Goal: Contribute content

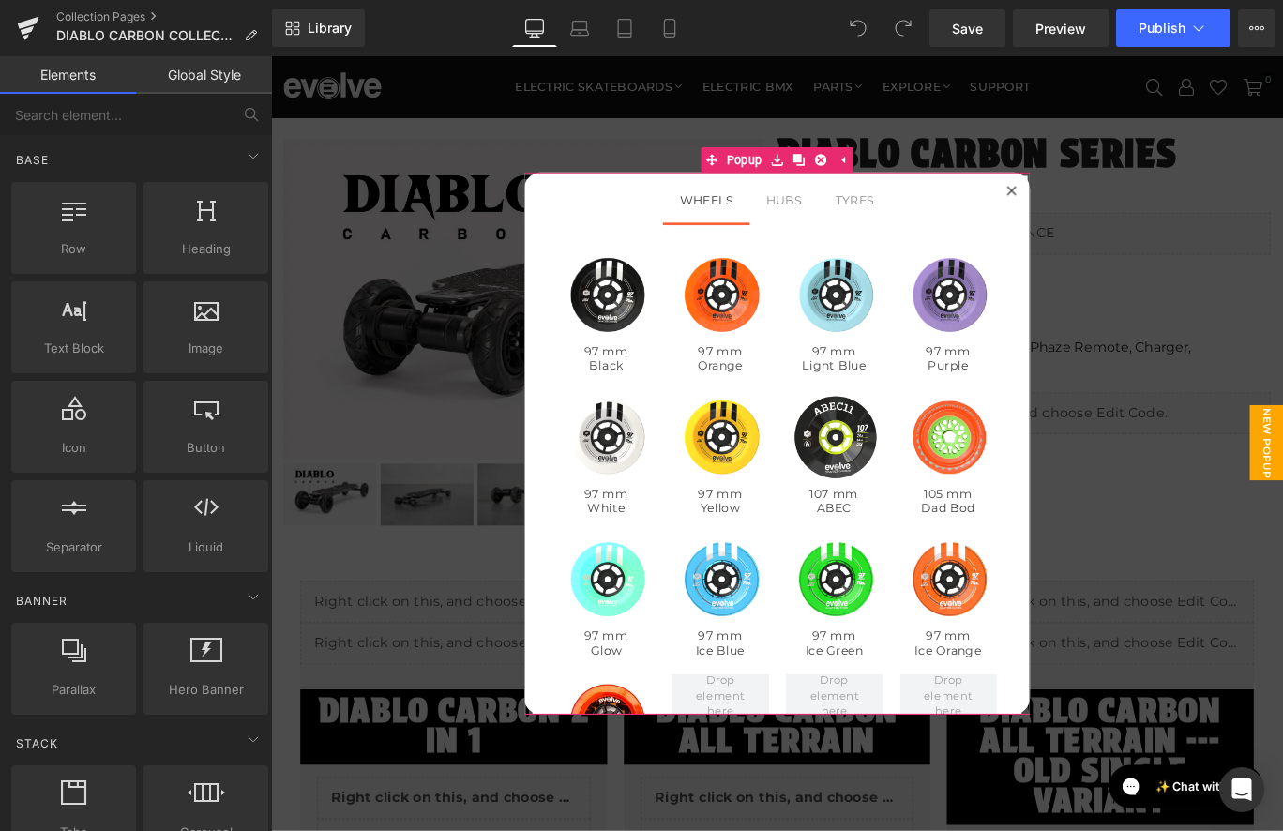
click at [1099, 206] on icon at bounding box center [1101, 207] width 11 height 11
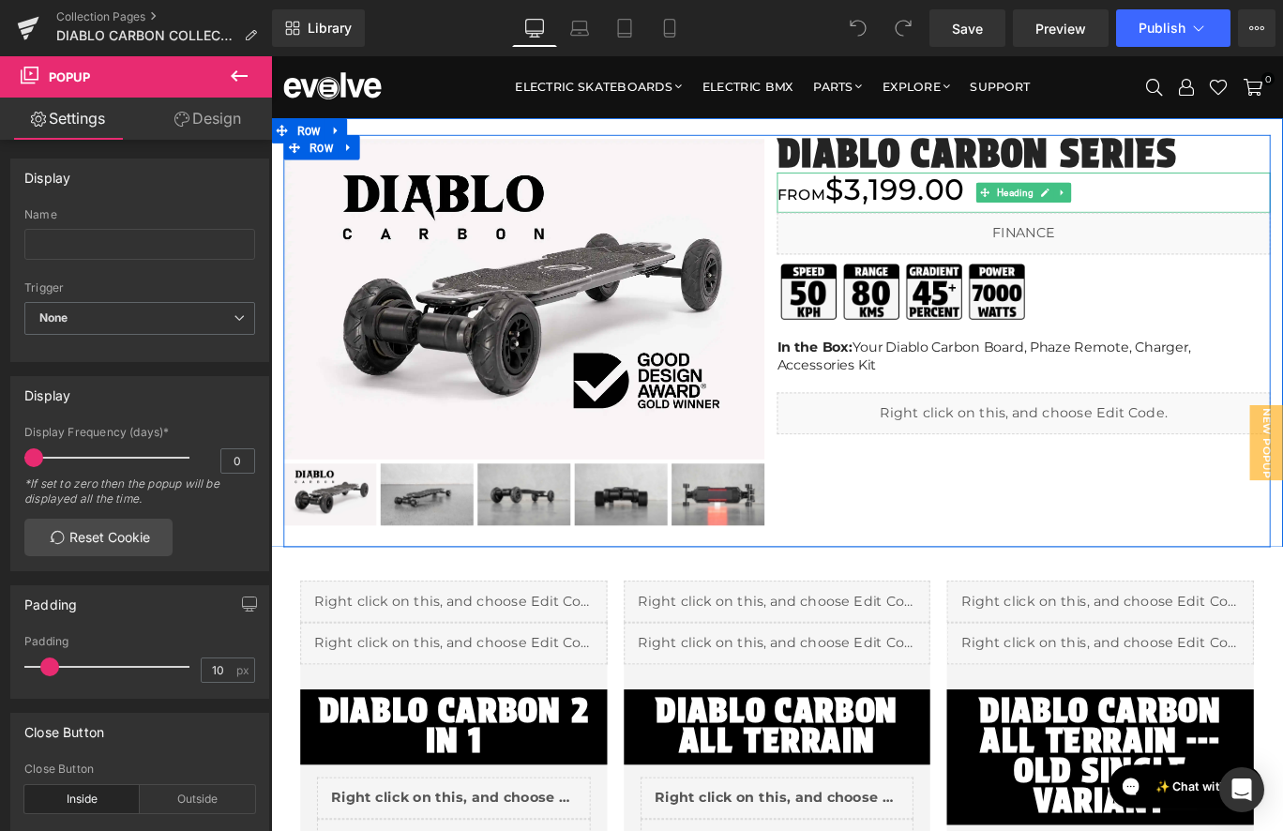
click at [960, 209] on h3 "FROM $3,199.00" at bounding box center [1115, 209] width 553 height 45
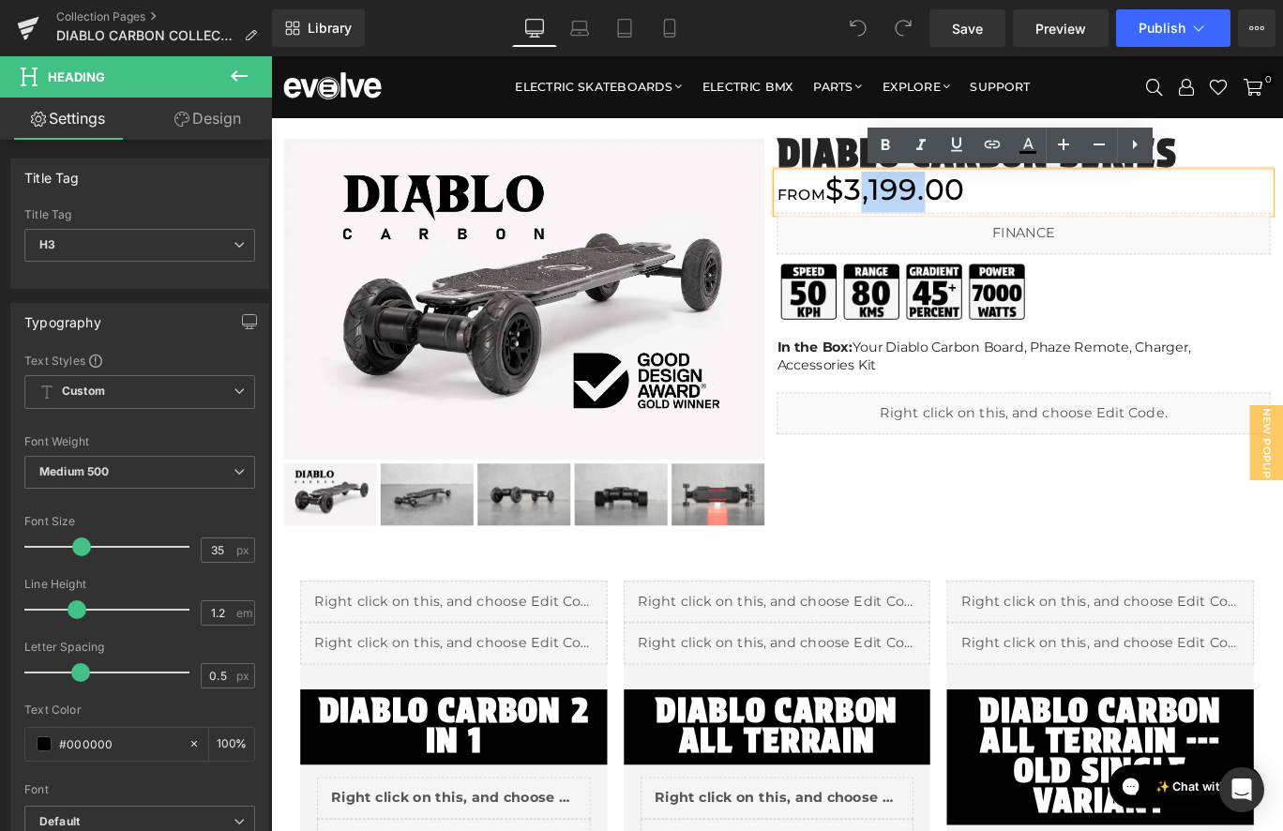
drag, startPoint x: 921, startPoint y: 204, endPoint x: 995, endPoint y: 204, distance: 74.1
click at [995, 204] on h3 "FROM $3,199.00" at bounding box center [1115, 209] width 553 height 45
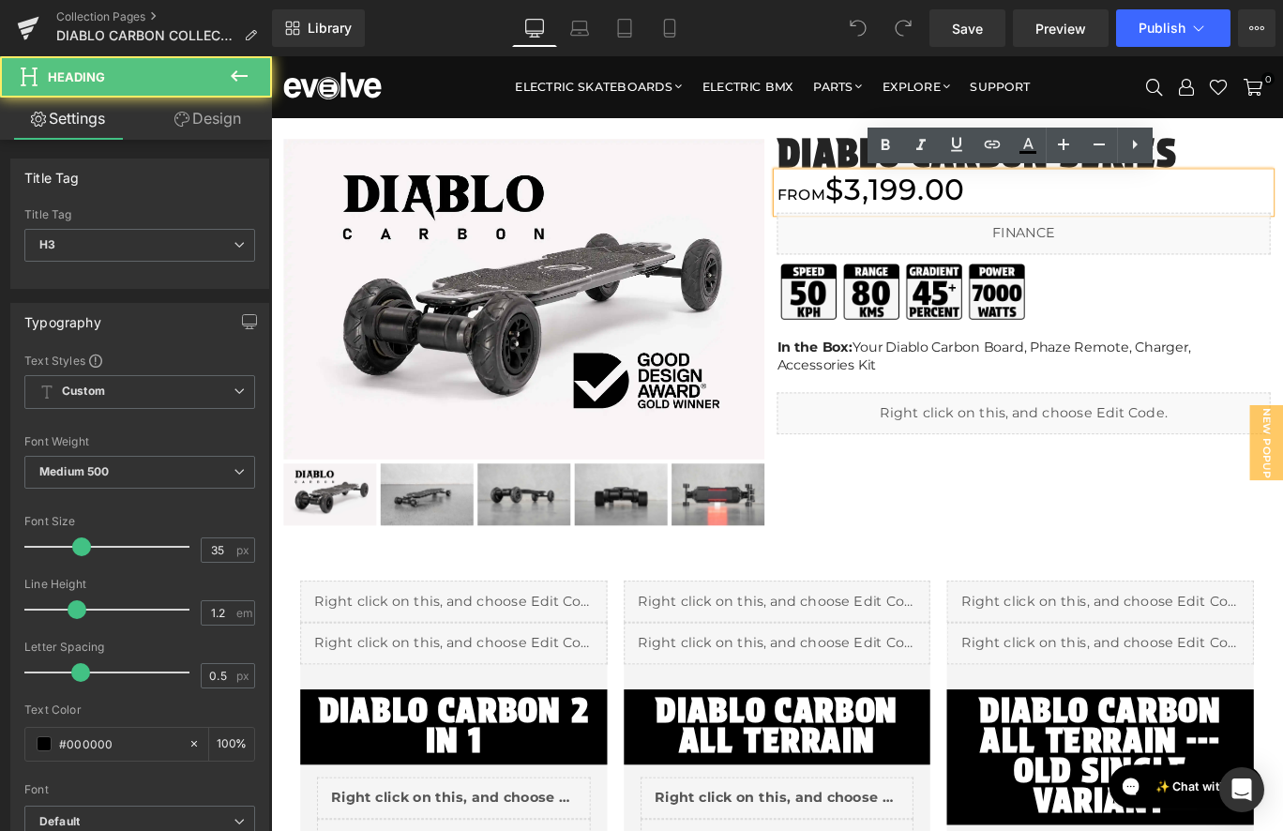
click at [958, 207] on h3 "FROM $3,199.00" at bounding box center [1115, 209] width 553 height 45
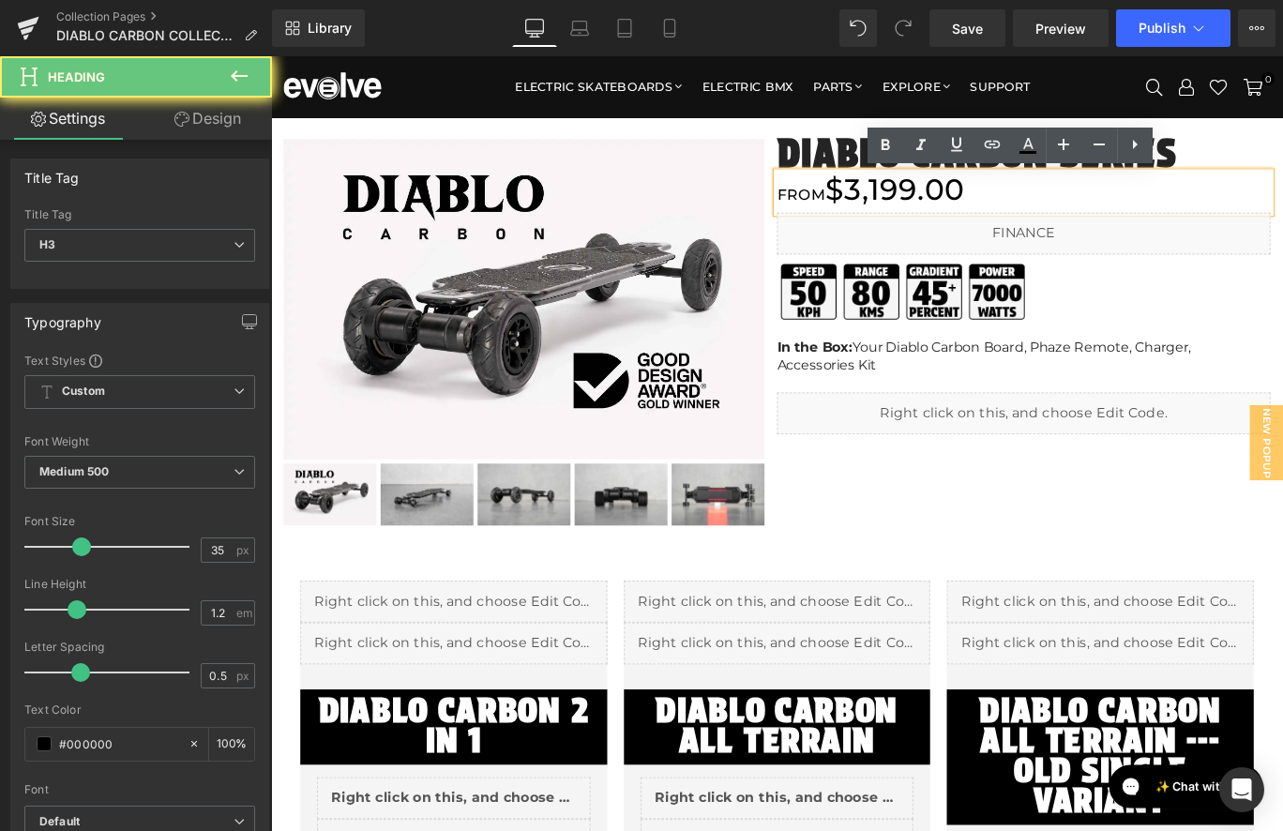
click at [954, 204] on h3 "FROM $3,199.00" at bounding box center [1115, 209] width 553 height 45
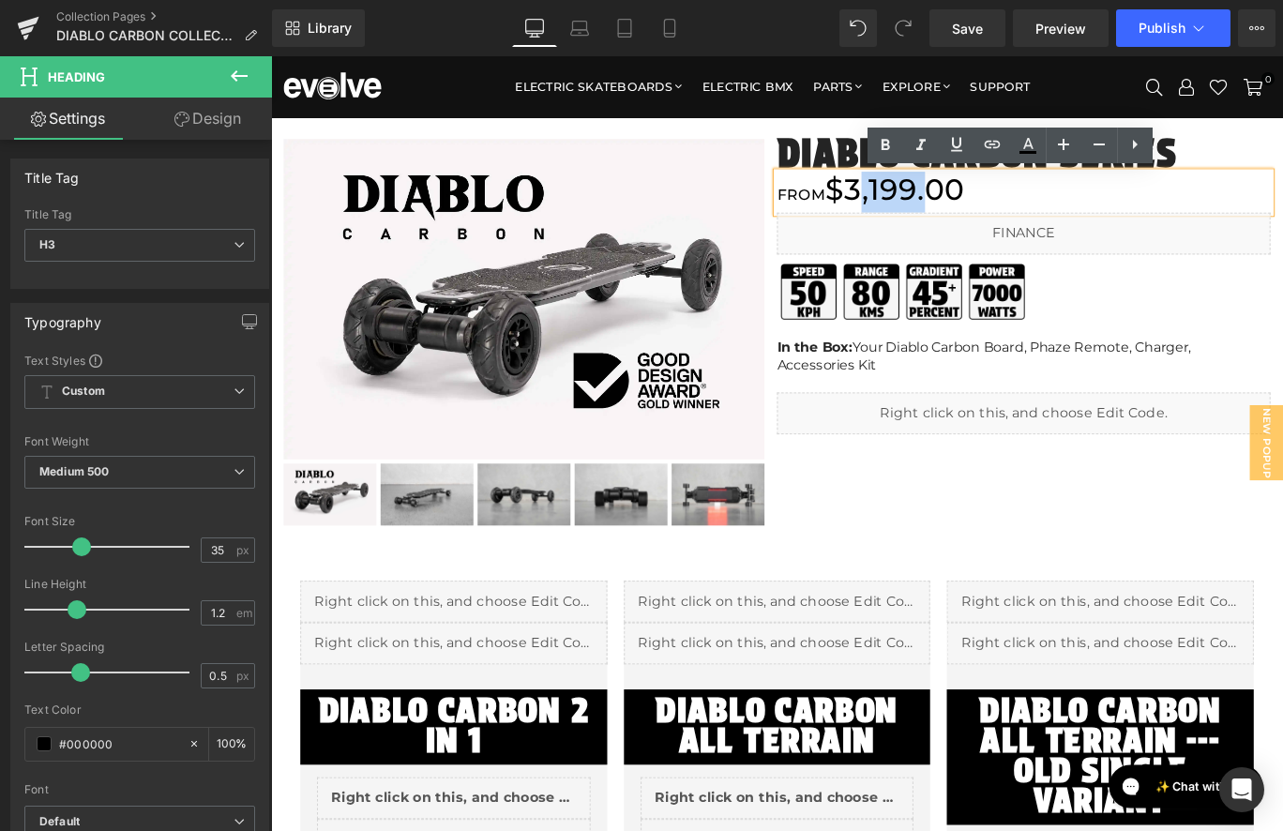
drag, startPoint x: 923, startPoint y: 204, endPoint x: 996, endPoint y: 204, distance: 73.2
click at [996, 204] on h3 "FROM $3,199.00" at bounding box center [1115, 209] width 553 height 45
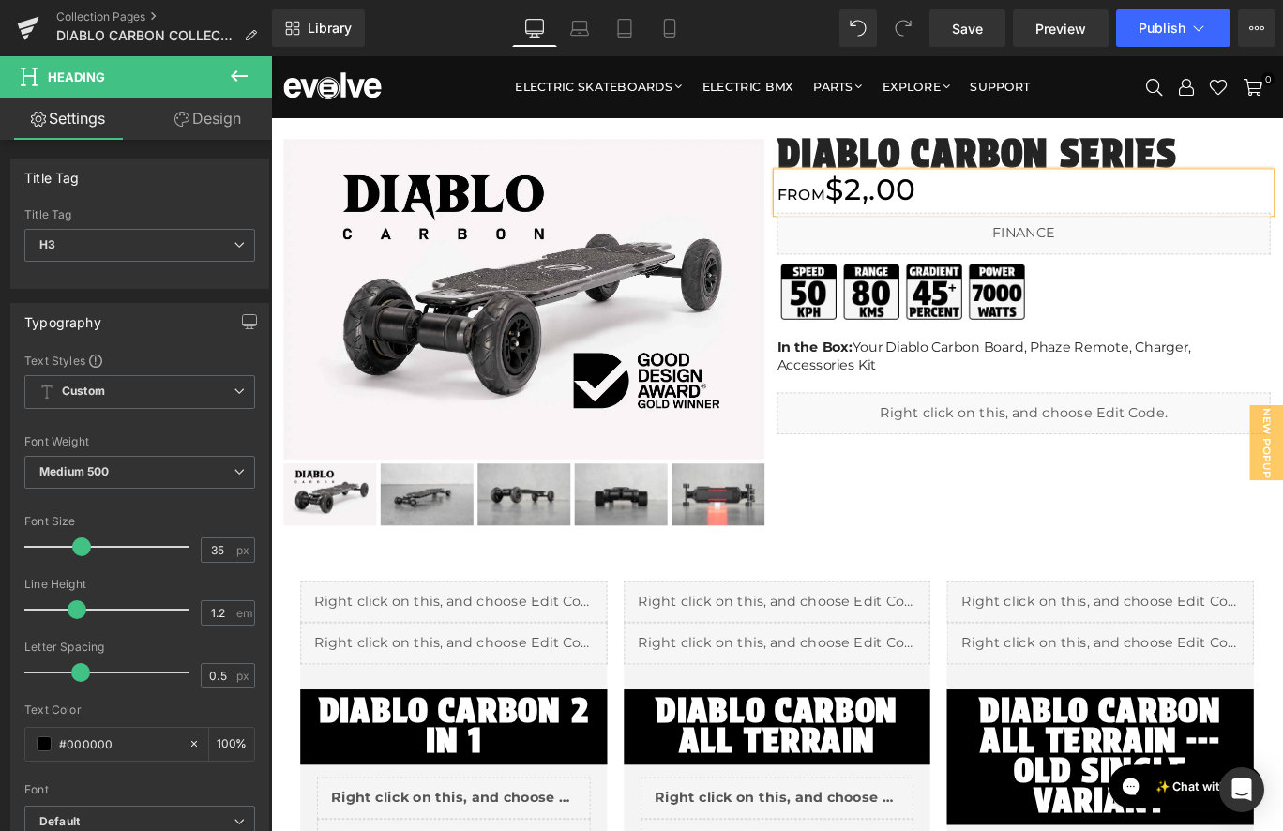
click at [945, 214] on h3 "FROM $2,.00" at bounding box center [1115, 209] width 553 height 45
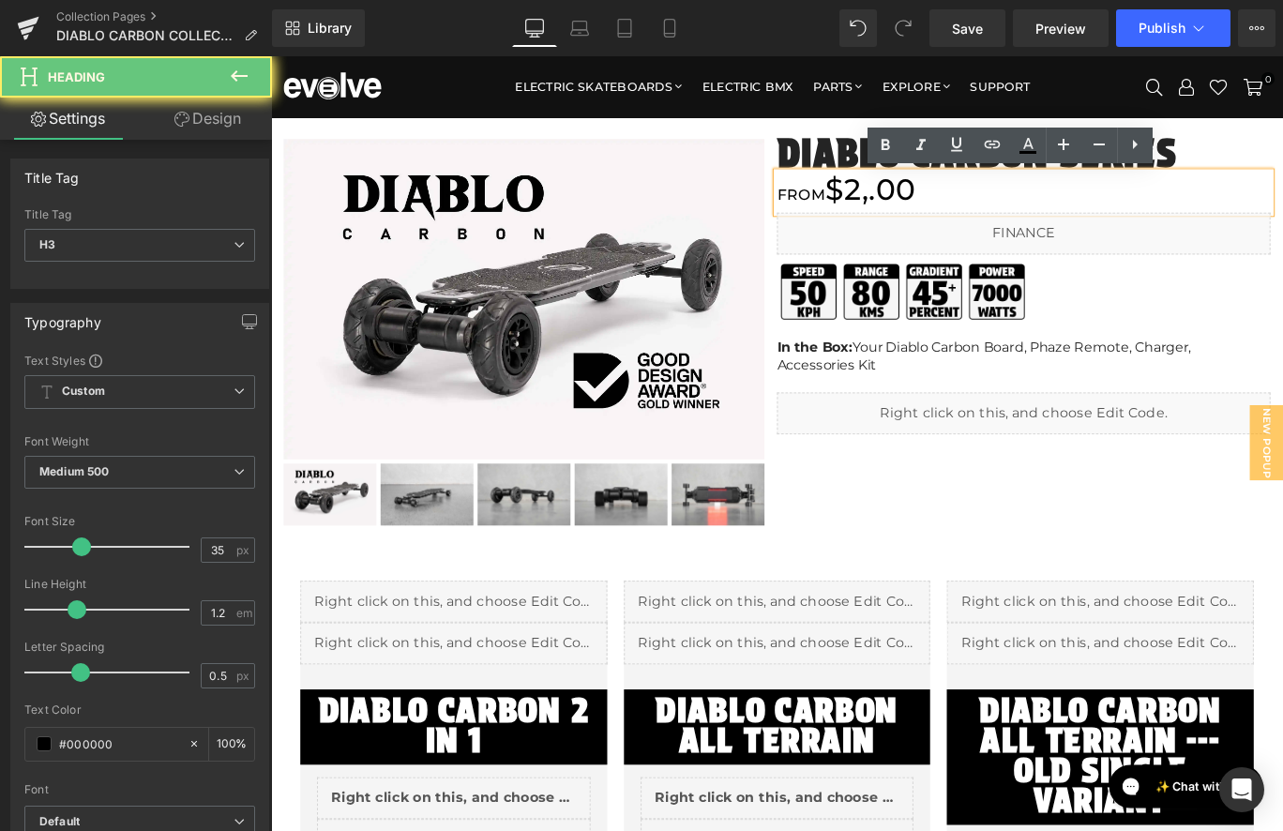
click at [948, 215] on h3 "FROM $2,.00" at bounding box center [1115, 209] width 553 height 45
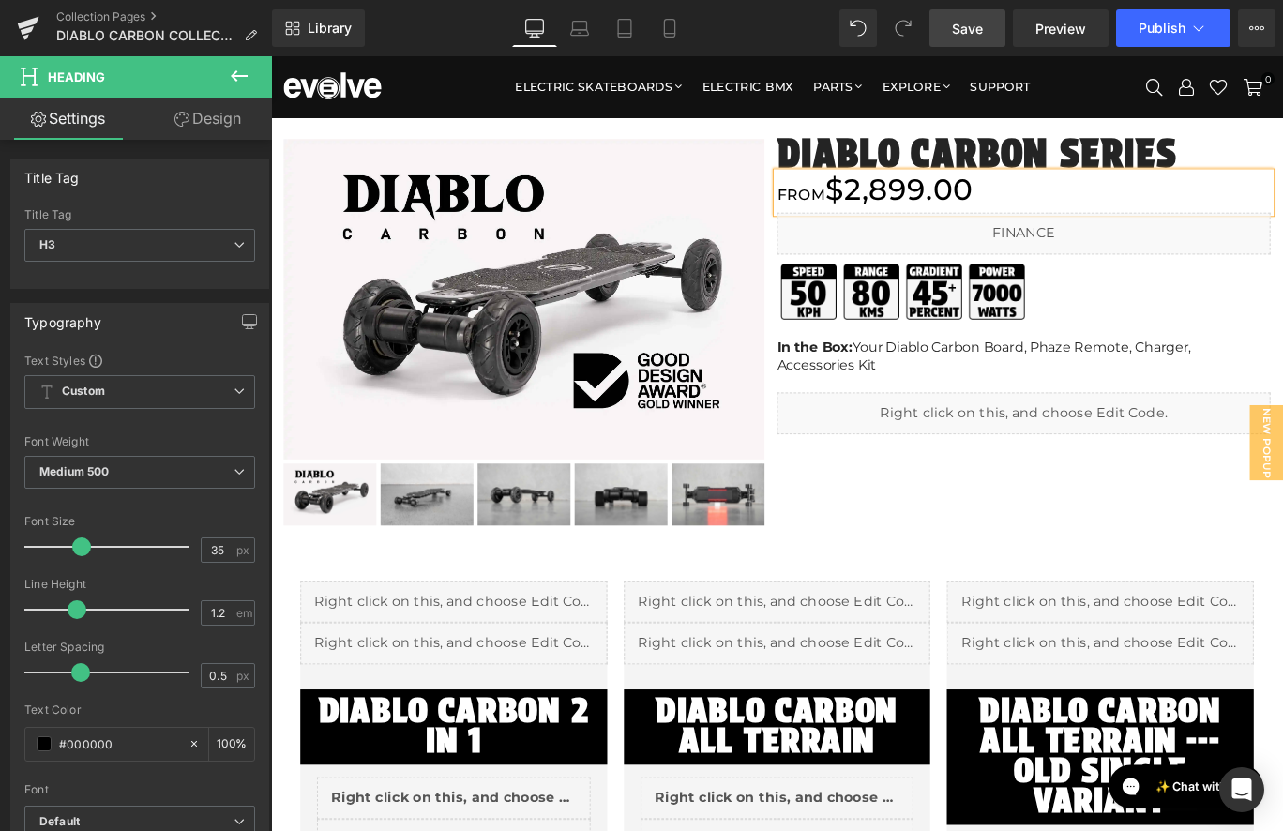
click at [980, 32] on span "Save" at bounding box center [967, 29] width 31 height 20
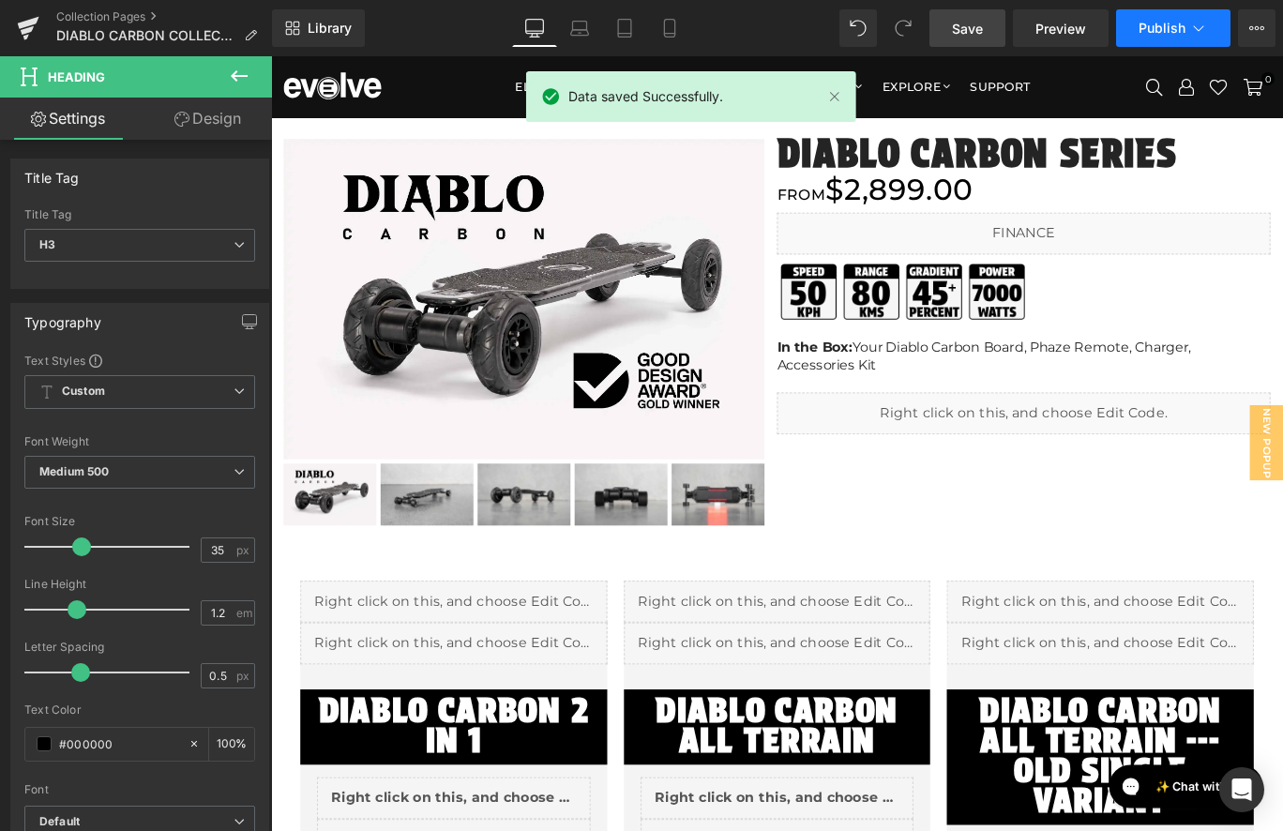
click at [1159, 32] on span "Publish" at bounding box center [1162, 28] width 47 height 15
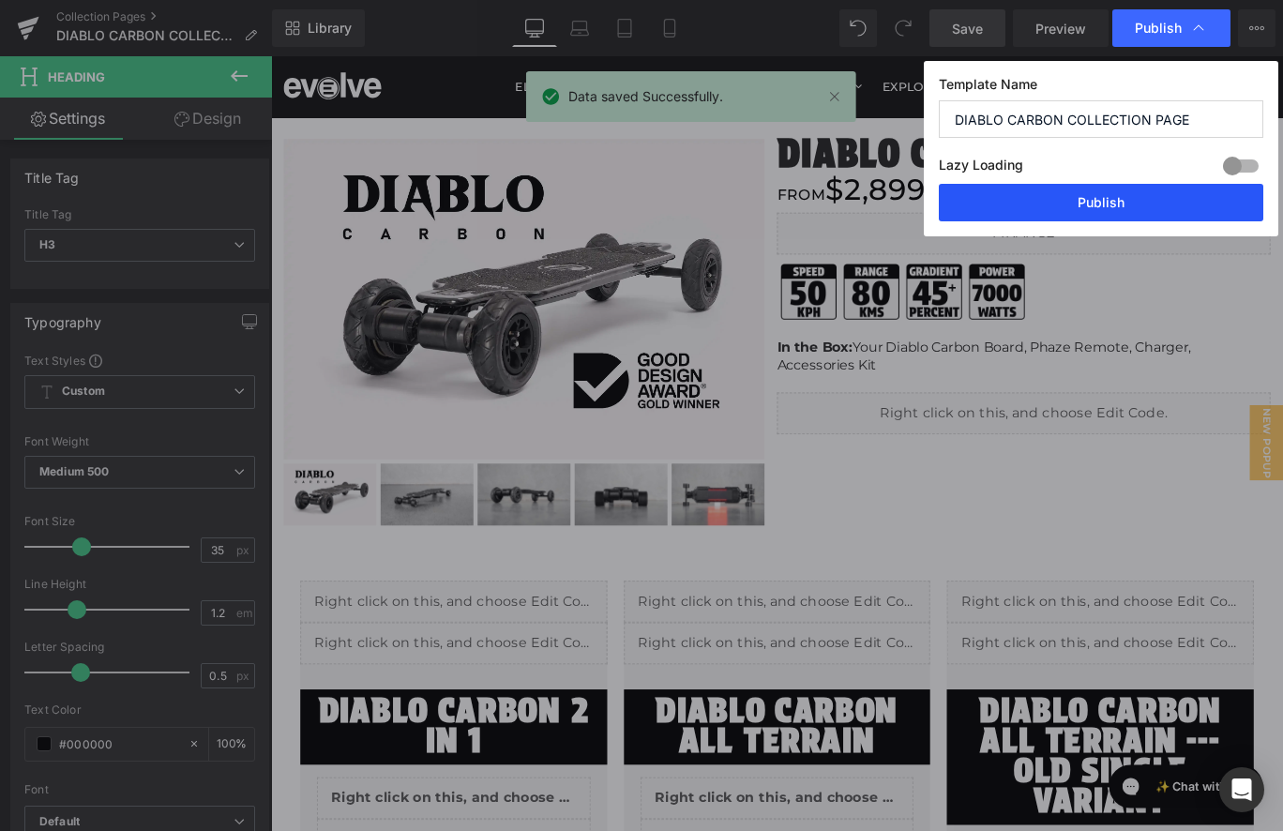
click at [1127, 200] on button "Publish" at bounding box center [1101, 203] width 325 height 38
